Goal: Transaction & Acquisition: Purchase product/service

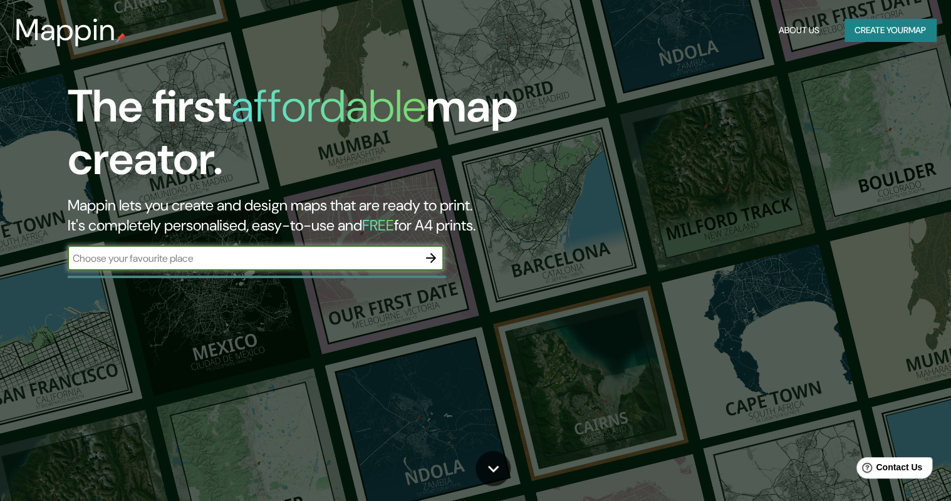
click at [325, 255] on input "text" at bounding box center [243, 258] width 351 height 14
type input "gomez palacio"
click at [431, 259] on icon "button" at bounding box center [431, 258] width 15 height 15
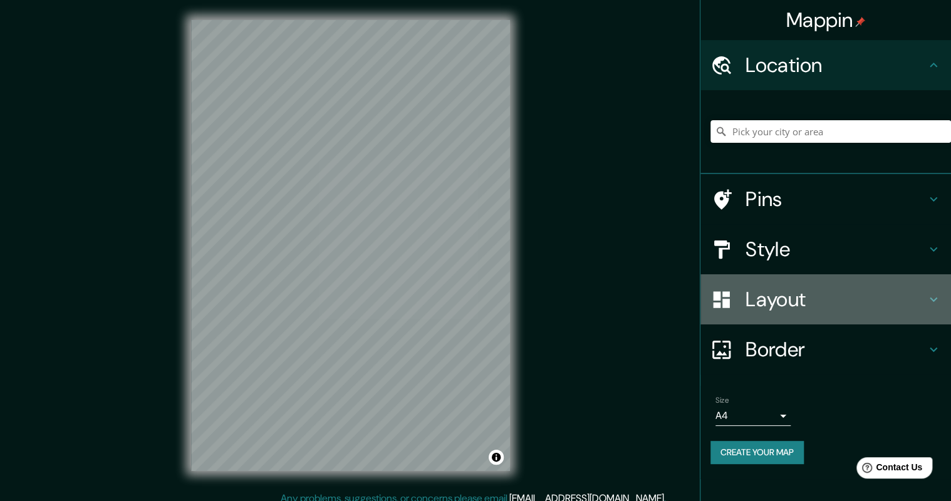
click at [758, 299] on h4 "Layout" at bounding box center [836, 299] width 180 height 25
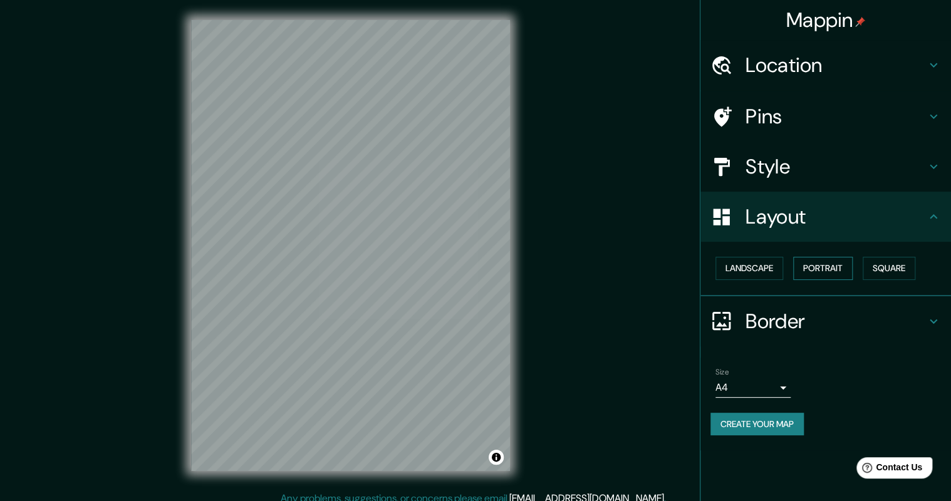
click at [845, 261] on button "Portrait" at bounding box center [823, 268] width 60 height 23
click at [891, 268] on button "Square" at bounding box center [889, 268] width 53 height 23
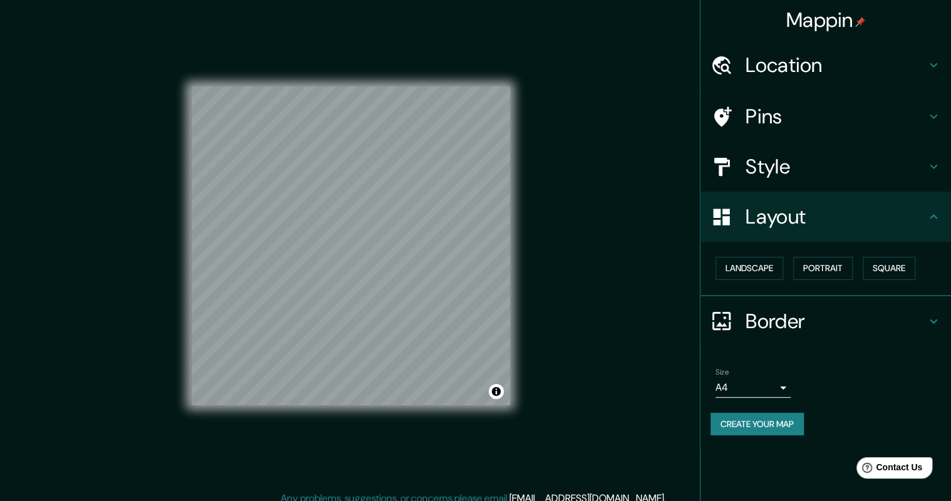
click at [767, 319] on h4 "Border" at bounding box center [836, 321] width 180 height 25
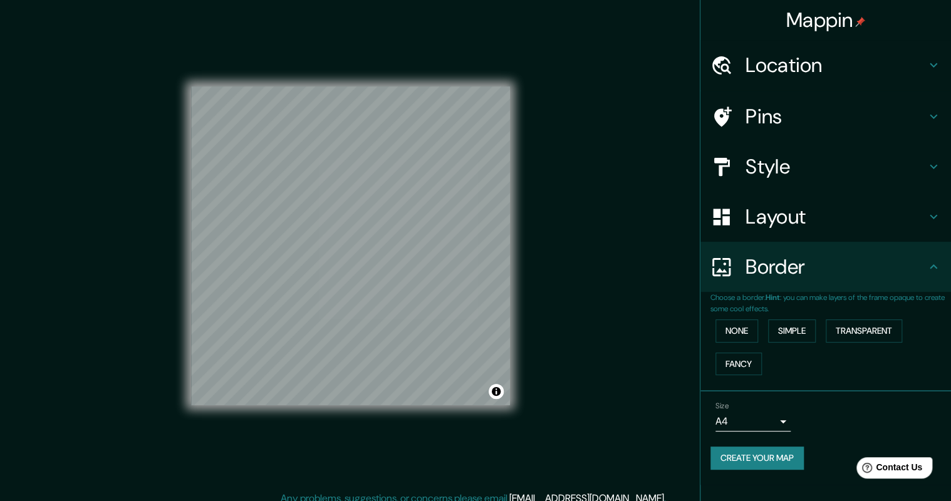
click at [790, 152] on div "Style" at bounding box center [826, 167] width 251 height 50
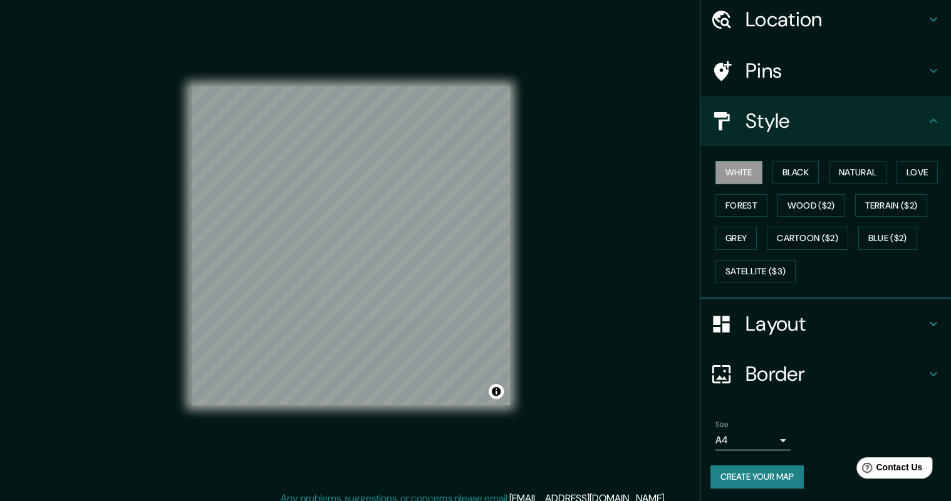
scroll to position [10, 0]
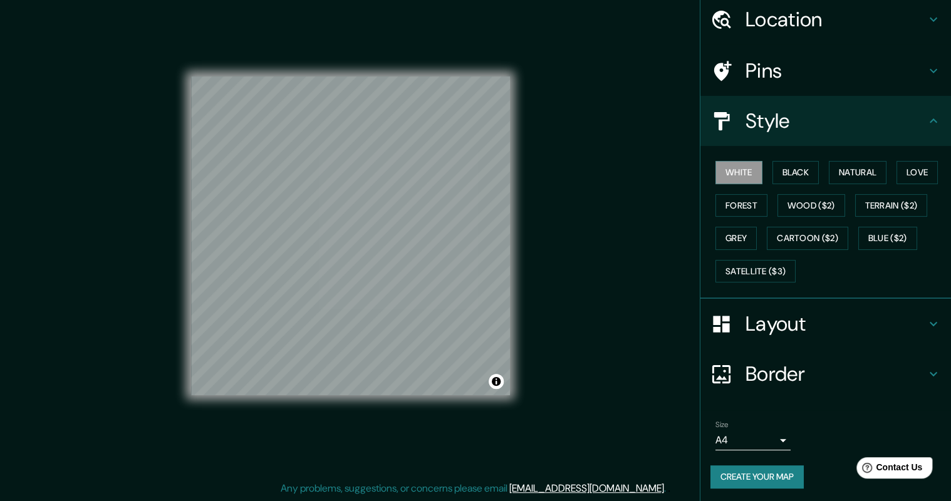
click at [757, 439] on body "Mappin Location Pins Style White Black Natural Love Forest Wood ($2) Terrain ($…" at bounding box center [475, 240] width 951 height 501
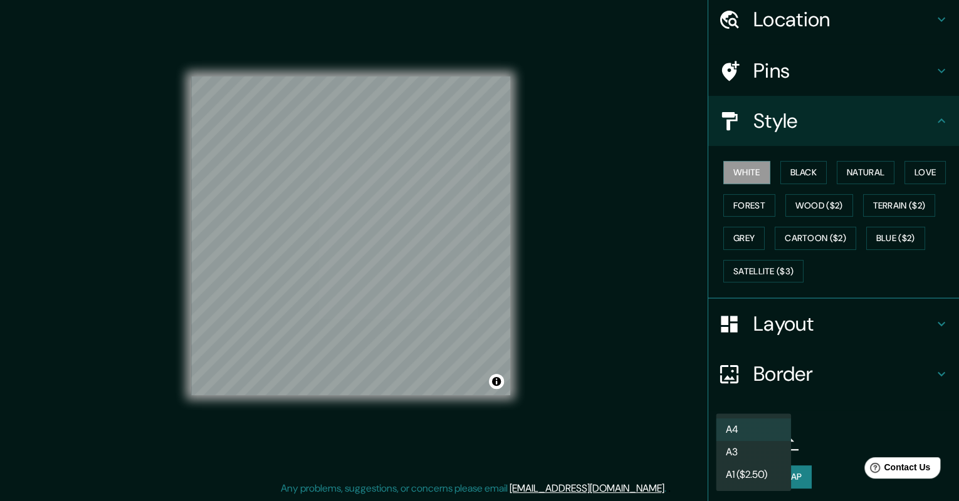
click at [758, 456] on li "A3" at bounding box center [753, 452] width 75 height 23
type input "a4"
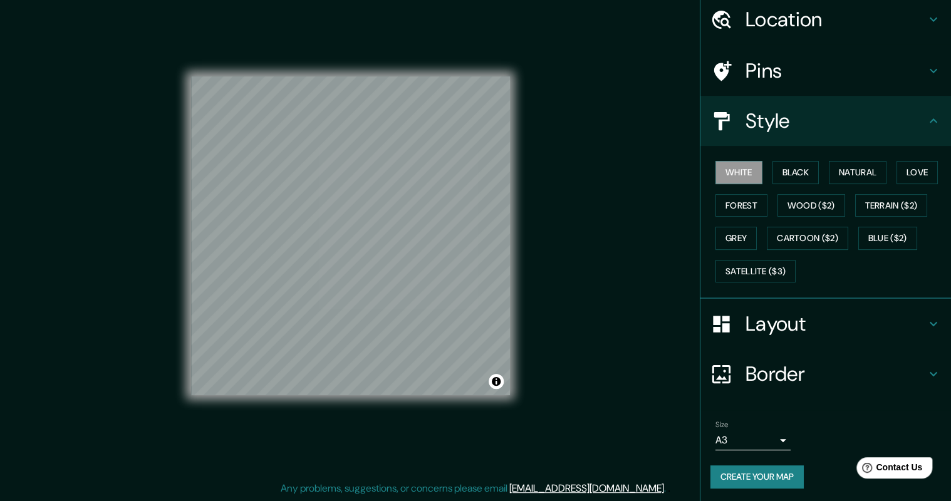
click at [782, 470] on button "Create your map" at bounding box center [757, 477] width 93 height 23
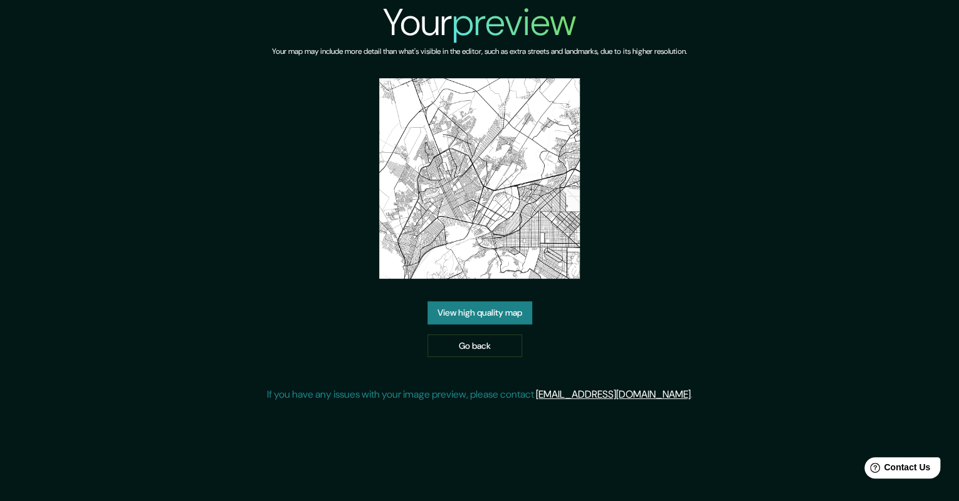
click at [499, 305] on link "View high quality map" at bounding box center [479, 312] width 105 height 23
